Goal: Task Accomplishment & Management: Use online tool/utility

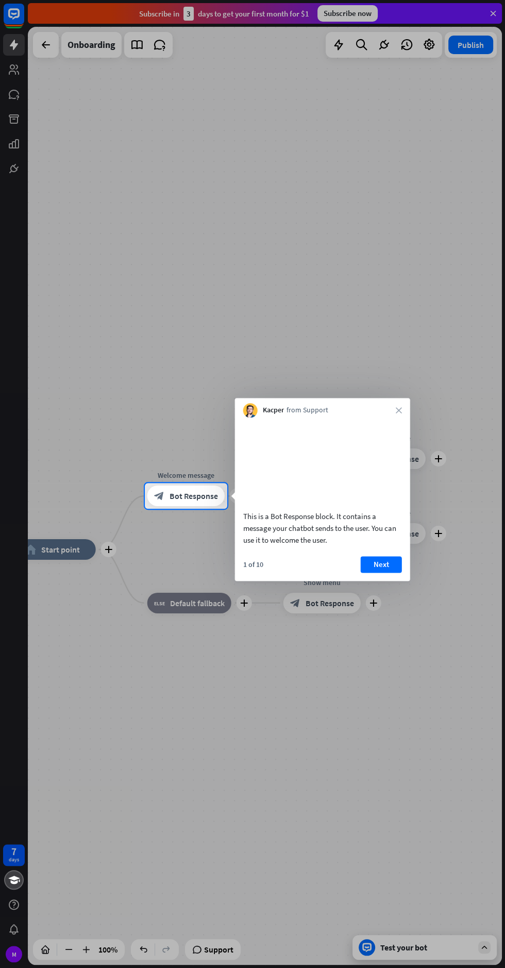
click at [400, 410] on icon "close" at bounding box center [399, 410] width 6 height 6
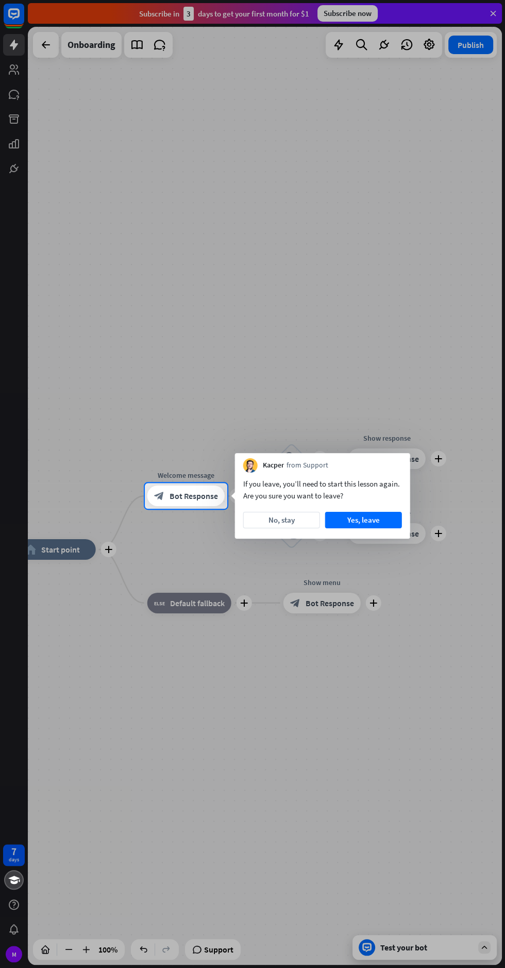
click at [290, 523] on button "No, stay" at bounding box center [281, 520] width 77 height 16
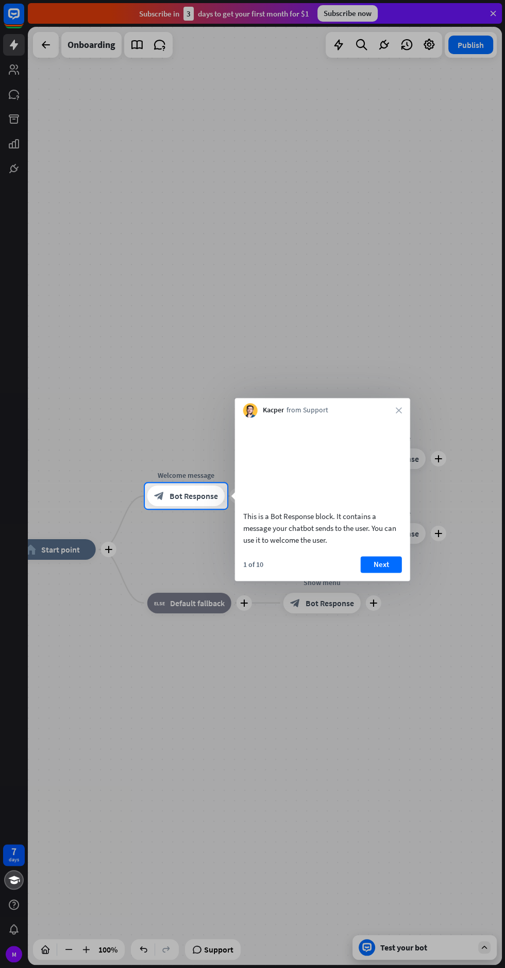
click at [394, 573] on button "Next" at bounding box center [381, 564] width 41 height 16
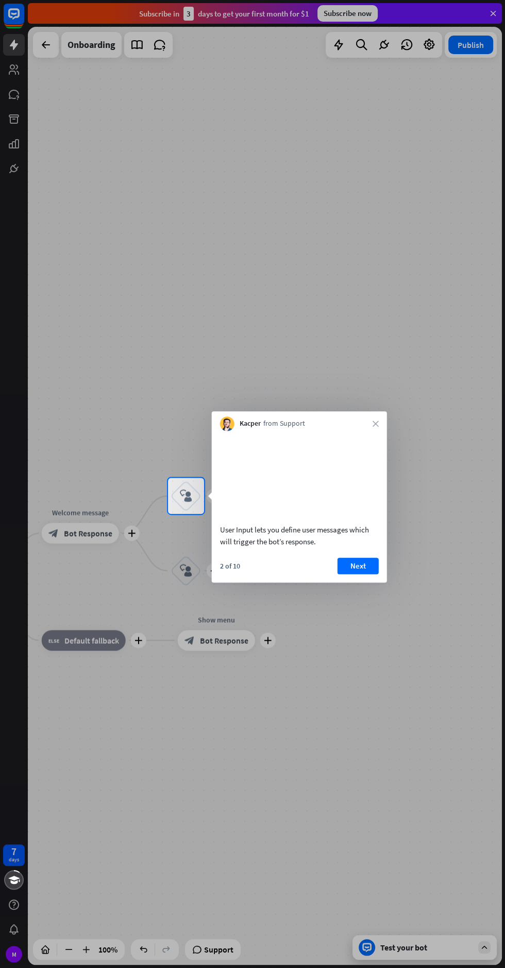
click at [378, 561] on button "Next" at bounding box center [358, 566] width 41 height 16
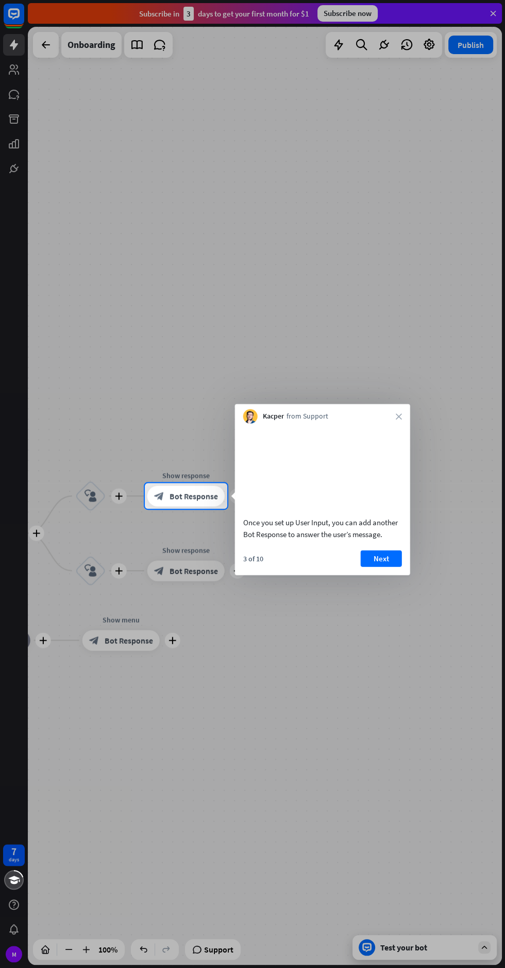
click at [392, 567] on button "Next" at bounding box center [381, 558] width 41 height 16
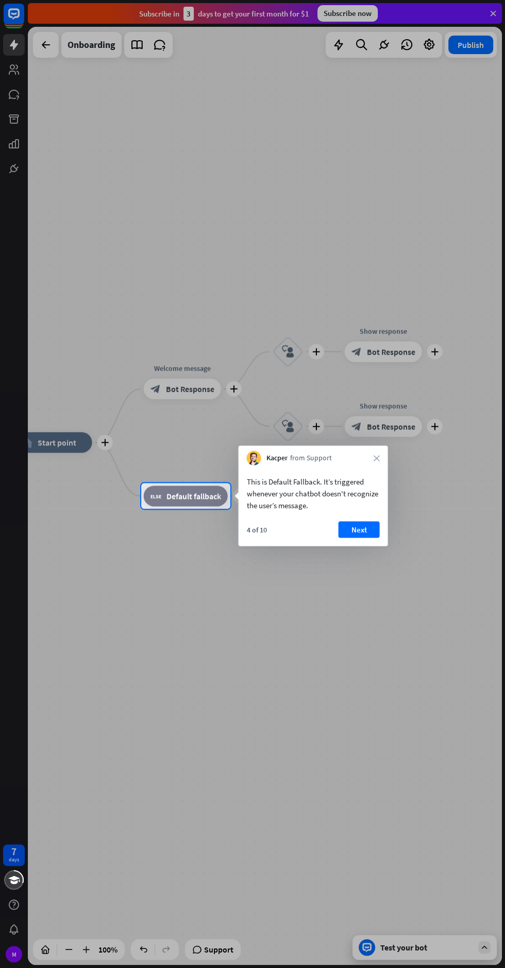
click at [377, 526] on button "Next" at bounding box center [358, 529] width 41 height 16
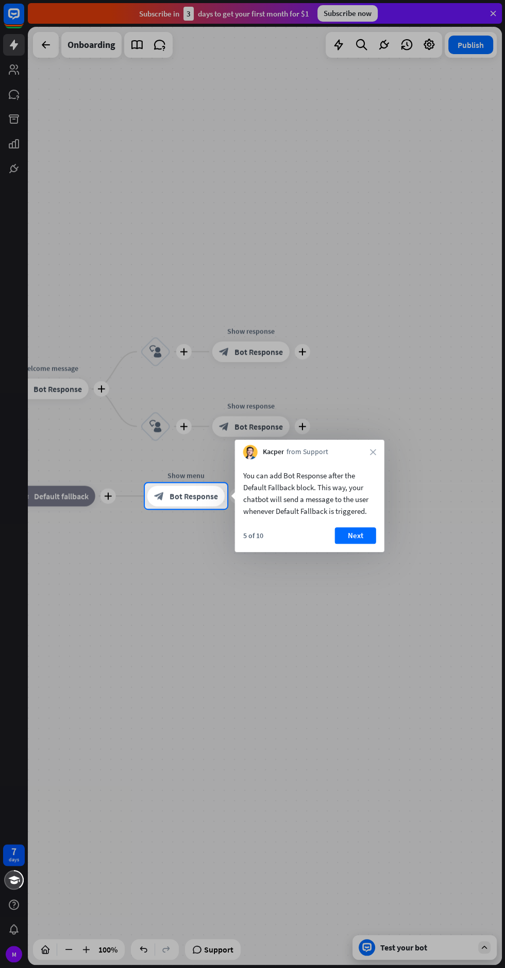
click at [364, 533] on button "Next" at bounding box center [355, 535] width 41 height 16
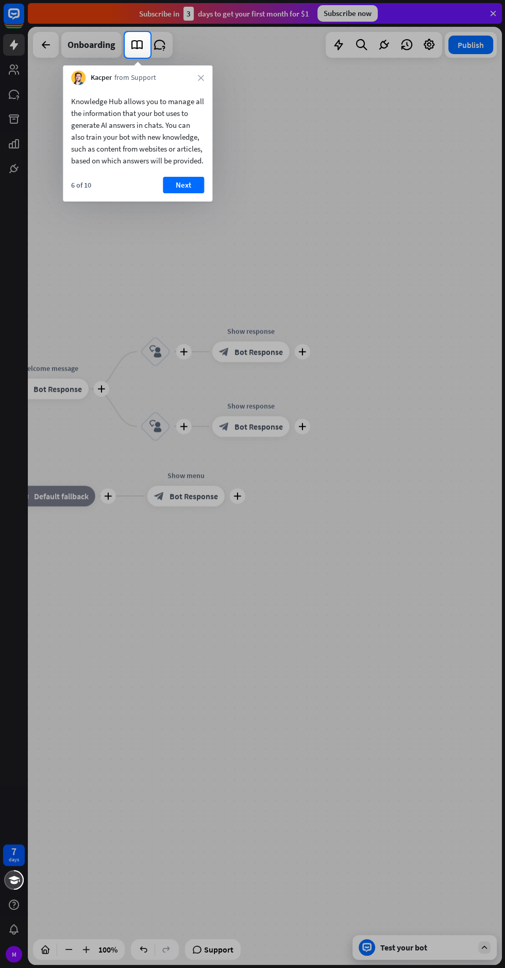
click at [195, 193] on button "Next" at bounding box center [183, 185] width 41 height 16
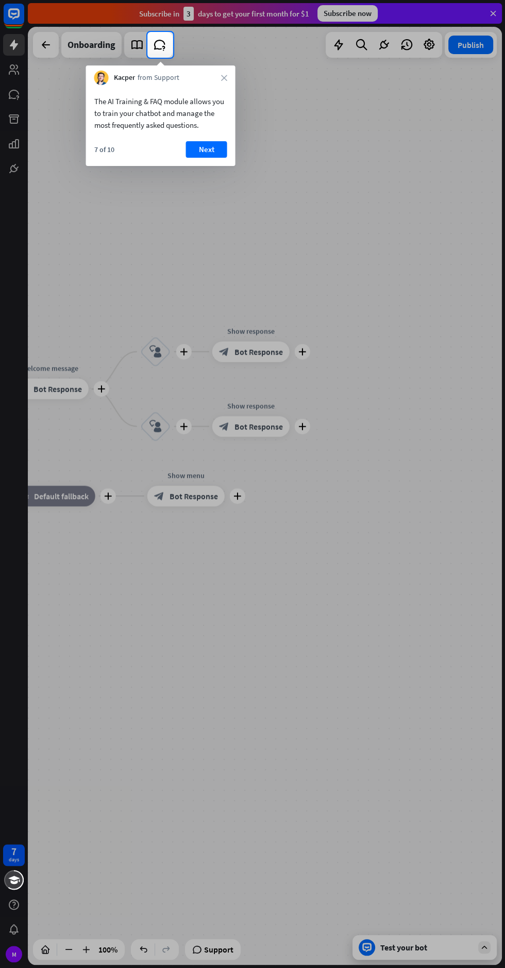
click at [219, 155] on button "Next" at bounding box center [206, 149] width 41 height 16
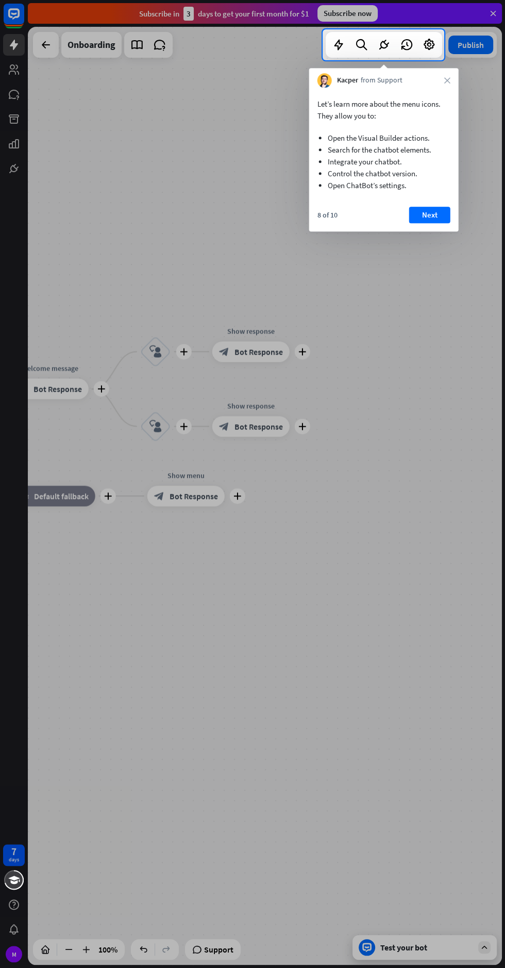
click at [444, 215] on button "Next" at bounding box center [429, 215] width 41 height 16
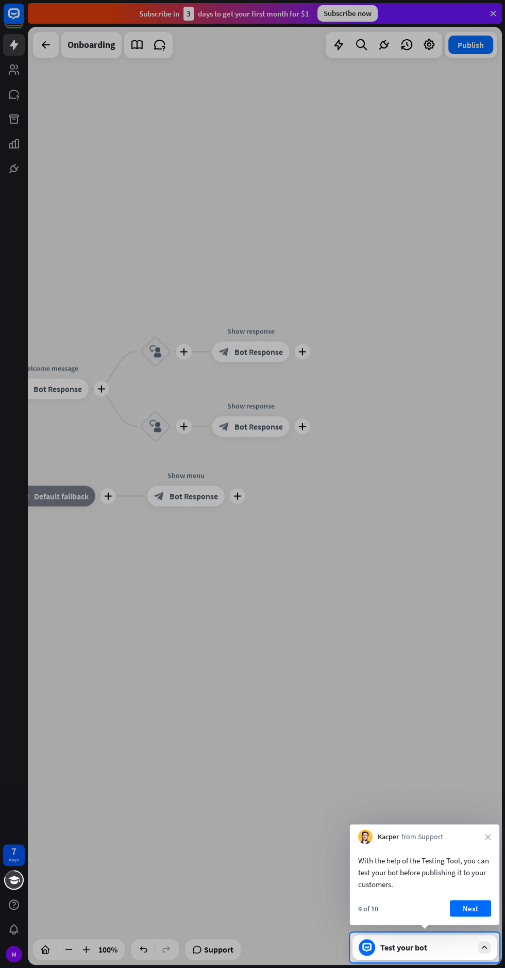
click at [486, 911] on button "Next" at bounding box center [470, 908] width 41 height 16
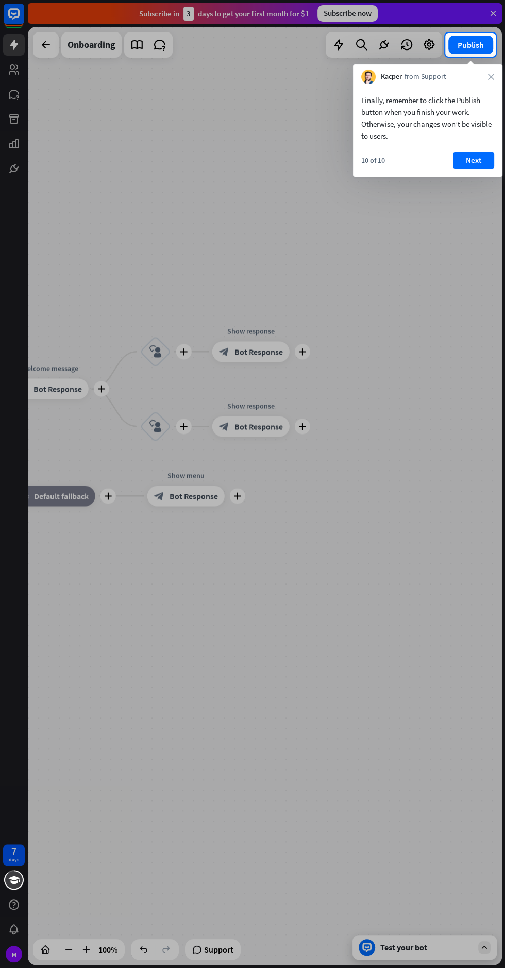
click at [480, 155] on button "Next" at bounding box center [473, 160] width 41 height 16
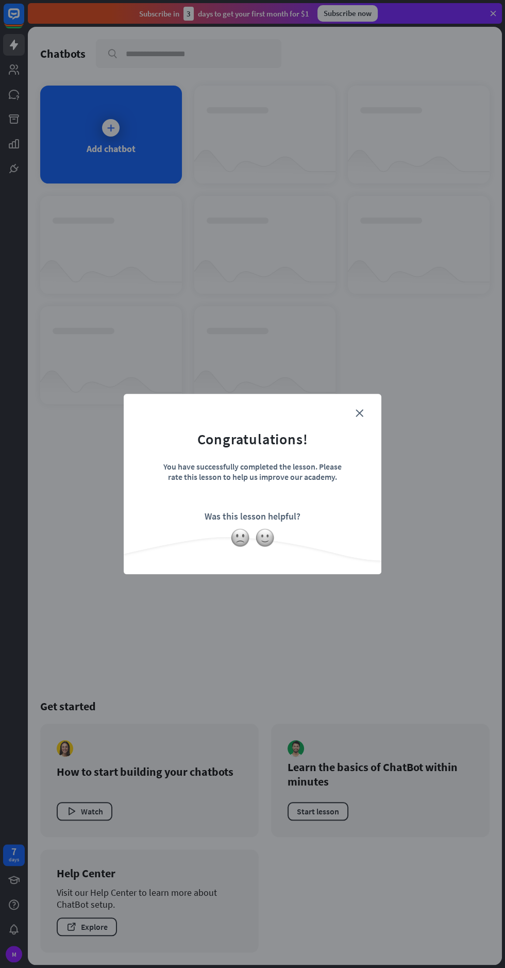
click at [361, 413] on icon "close" at bounding box center [360, 413] width 8 height 8
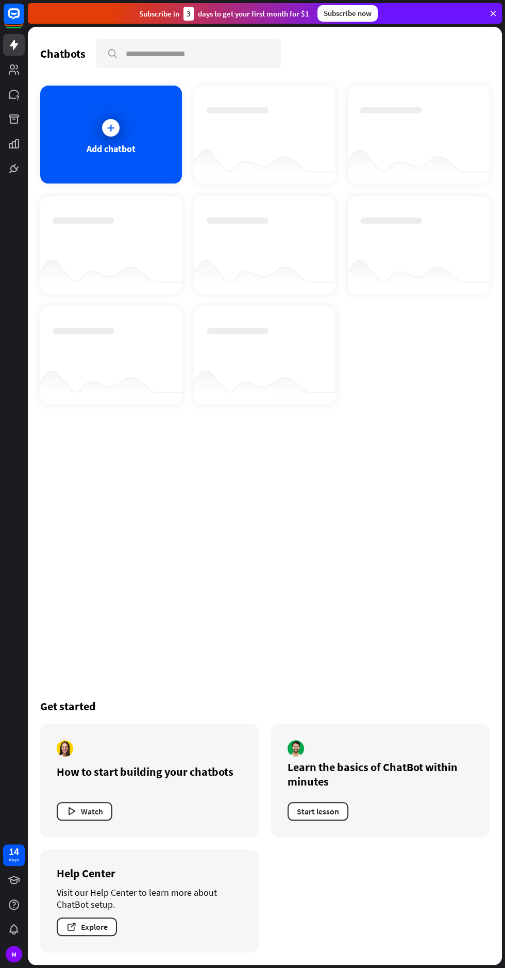
click at [491, 13] on icon at bounding box center [493, 13] width 9 height 9
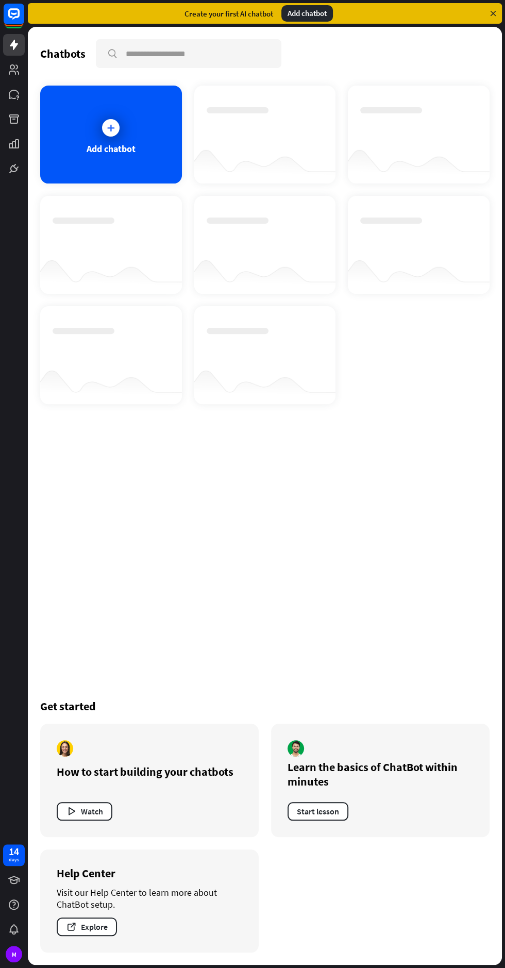
click at [128, 135] on div "Add chatbot" at bounding box center [111, 135] width 142 height 98
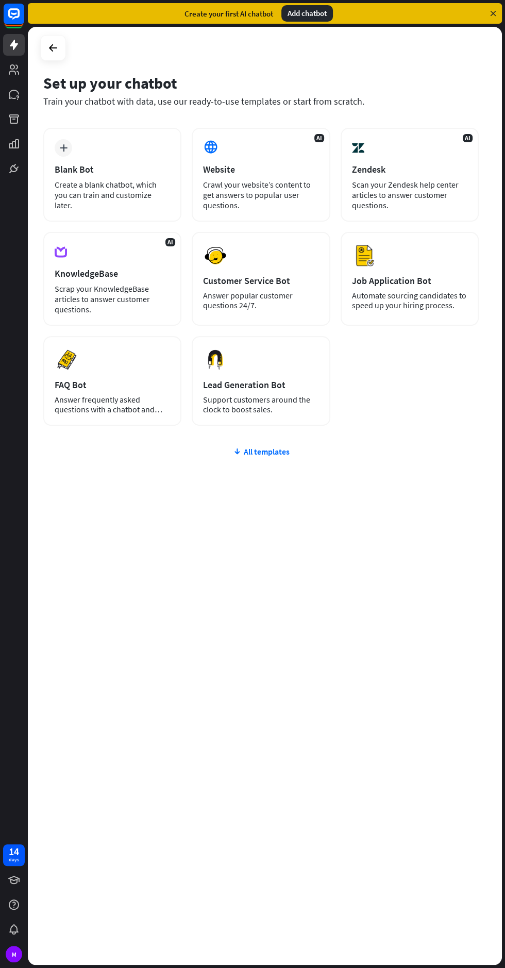
click at [270, 206] on div "Crawl your website’s content to get answers to popular user questions." at bounding box center [260, 194] width 115 height 31
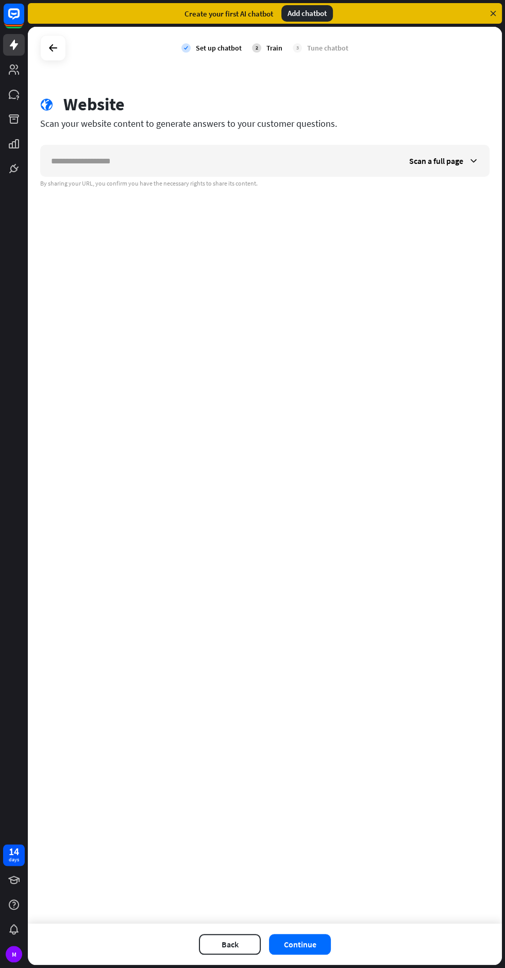
click at [484, 156] on div "Scan a full page" at bounding box center [444, 160] width 90 height 31
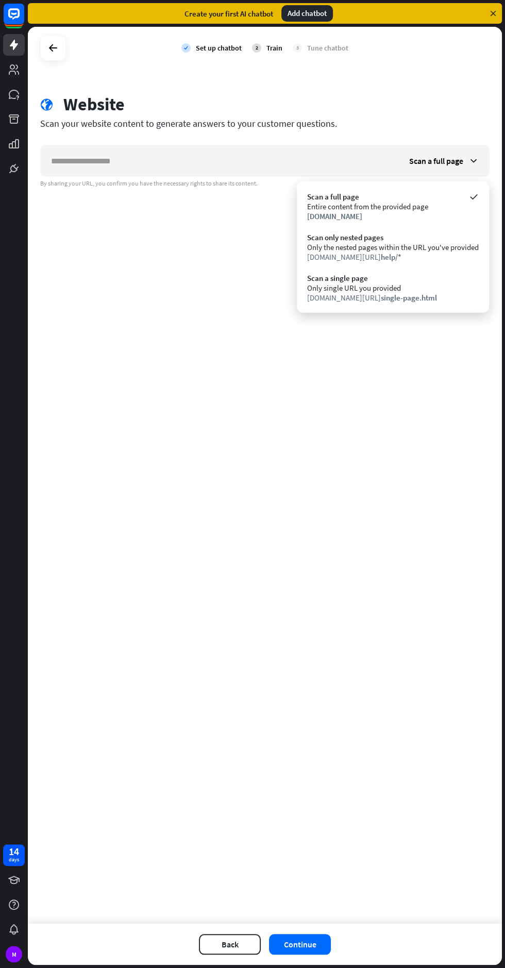
click at [269, 53] on div "2 Train" at bounding box center [267, 48] width 30 height 26
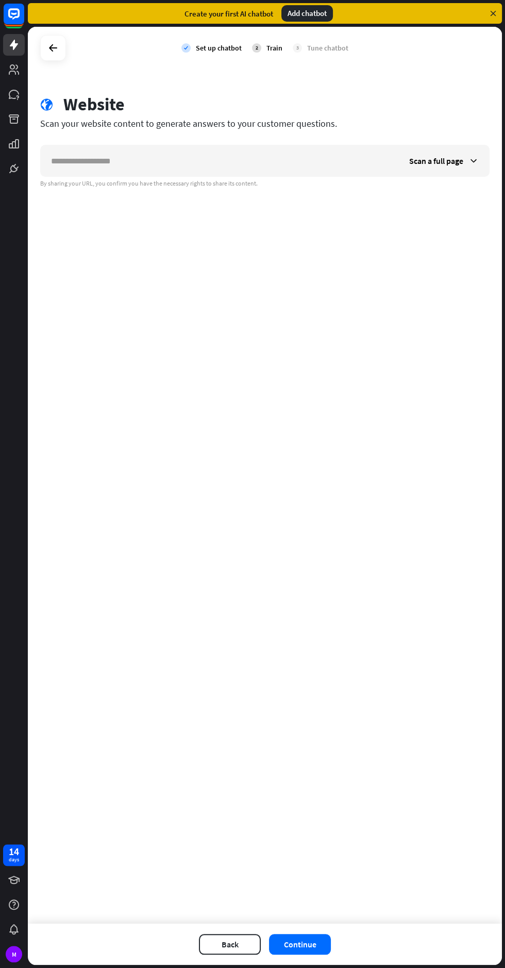
click at [247, 46] on div "check Set up chatbot 2 Train 3 Tune chatbot" at bounding box center [264, 48] width 167 height 26
click at [52, 52] on icon at bounding box center [53, 48] width 12 height 12
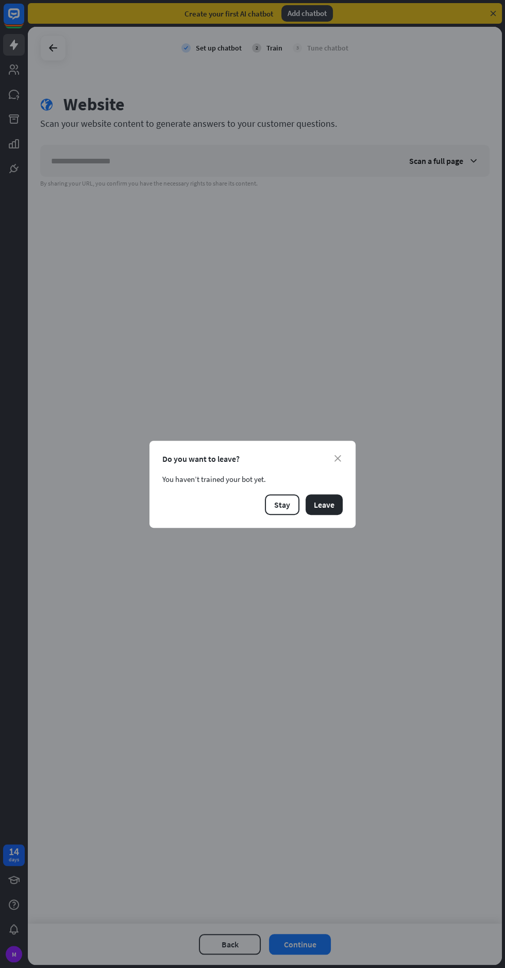
click at [324, 502] on button "Leave" at bounding box center [324, 504] width 37 height 21
